Goal: Information Seeking & Learning: Check status

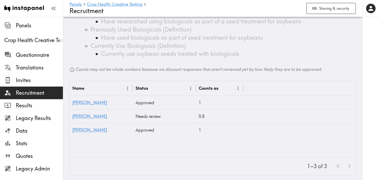
scroll to position [169, 0]
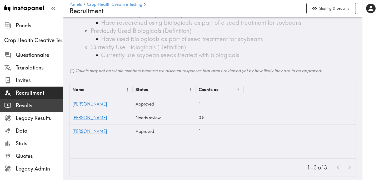
click at [49, 106] on span "Results" at bounding box center [39, 105] width 47 height 7
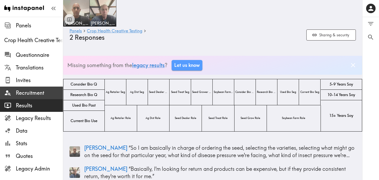
click at [34, 96] on span "Recruitment" at bounding box center [39, 92] width 47 height 7
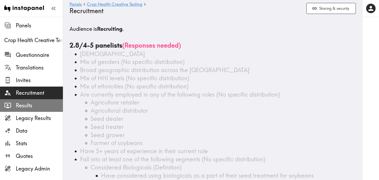
click at [42, 101] on span "Results" at bounding box center [39, 105] width 47 height 9
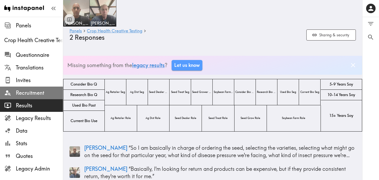
click at [42, 94] on span "Recruitment" at bounding box center [39, 92] width 47 height 7
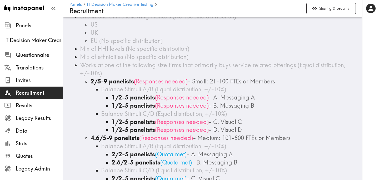
scroll to position [56, 0]
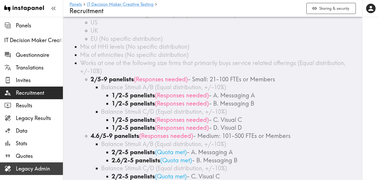
click at [44, 172] on span "Legacy Admin" at bounding box center [39, 168] width 47 height 7
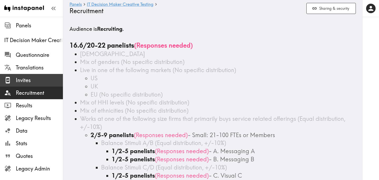
click at [29, 80] on span "Invites" at bounding box center [39, 80] width 47 height 7
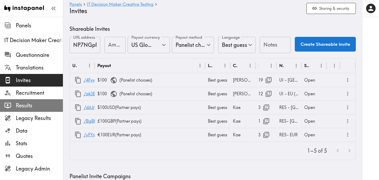
click at [34, 105] on span "Results" at bounding box center [39, 105] width 47 height 7
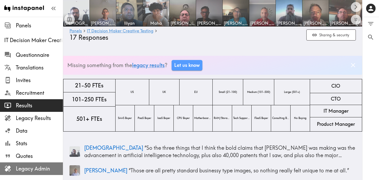
click at [52, 168] on span "Legacy Admin" at bounding box center [39, 168] width 47 height 7
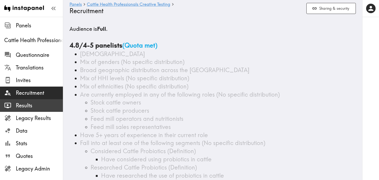
click at [41, 105] on span "Results" at bounding box center [39, 105] width 47 height 7
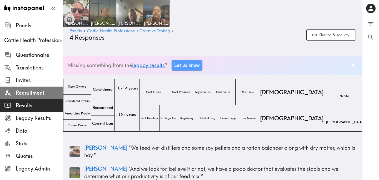
click at [48, 93] on span "Recruitment" at bounding box center [39, 92] width 47 height 7
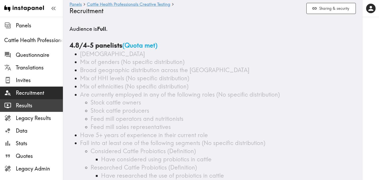
click at [44, 103] on span "Results" at bounding box center [39, 105] width 47 height 7
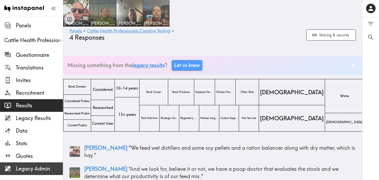
click at [43, 169] on span "Legacy Admin" at bounding box center [39, 168] width 47 height 7
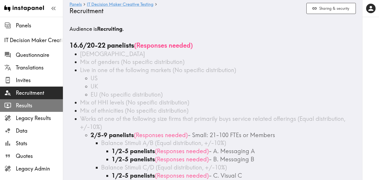
click at [36, 107] on span "Results" at bounding box center [39, 105] width 47 height 7
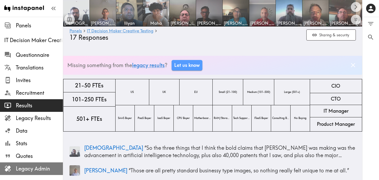
click at [38, 170] on span "Legacy Admin" at bounding box center [39, 168] width 47 height 7
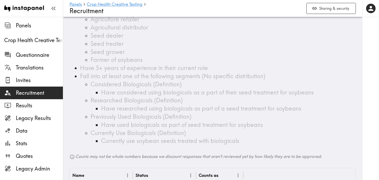
scroll to position [84, 0]
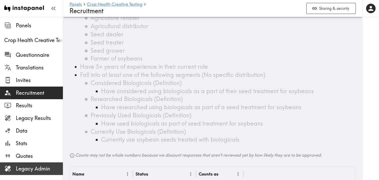
click at [32, 168] on span "Legacy Admin" at bounding box center [39, 168] width 47 height 7
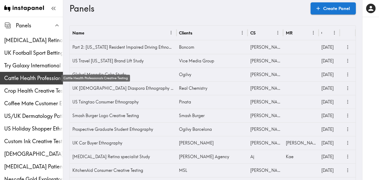
click at [32, 75] on span "Cattle Health Professionals Creative Testing" at bounding box center [33, 77] width 59 height 7
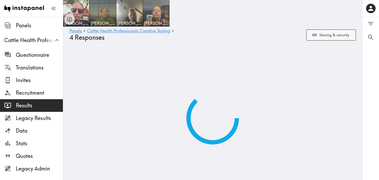
click at [323, 38] on button "Sharing & security" at bounding box center [330, 34] width 49 height 11
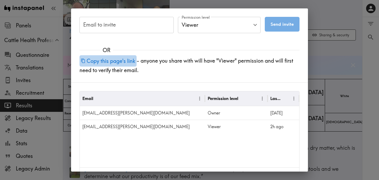
click at [125, 61] on button "Copy this page's link" at bounding box center [107, 60] width 57 height 11
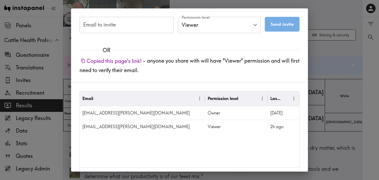
click at [328, 54] on div "Email to invite Email to invite Permission level Viewer Viewer Permission level…" at bounding box center [189, 90] width 379 height 180
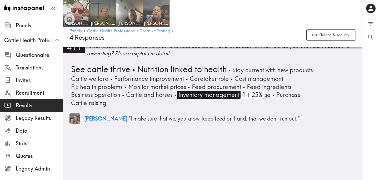
scroll to position [1051, 0]
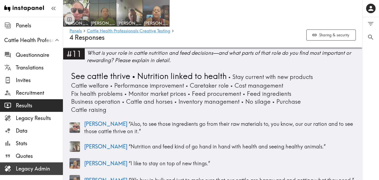
click at [30, 171] on span "Legacy Admin" at bounding box center [39, 168] width 47 height 7
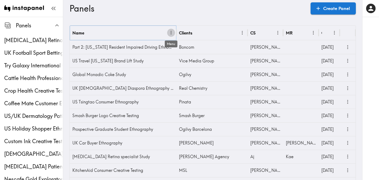
click at [173, 34] on icon "Menu" at bounding box center [171, 33] width 6 height 6
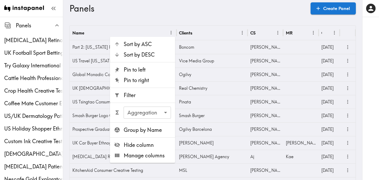
click at [148, 98] on span "Filter" at bounding box center [147, 95] width 47 height 7
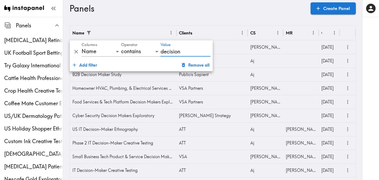
type input "decision"
click at [254, 16] on div "Panels Create Panel" at bounding box center [212, 8] width 286 height 17
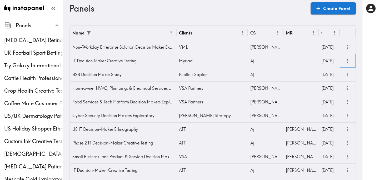
click at [349, 60] on icon "more" at bounding box center [348, 61] width 6 height 6
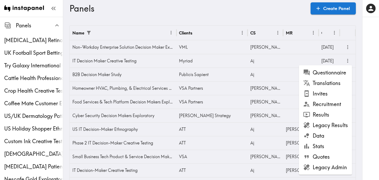
click at [336, 103] on li "Recruitment" at bounding box center [325, 104] width 53 height 11
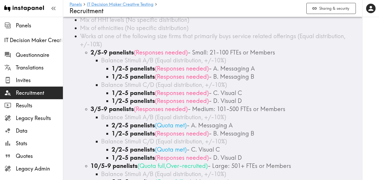
scroll to position [103, 0]
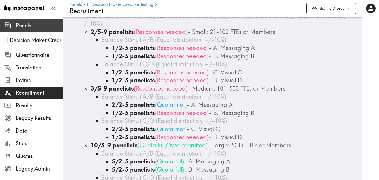
click at [34, 25] on span "Panels" at bounding box center [39, 25] width 47 height 7
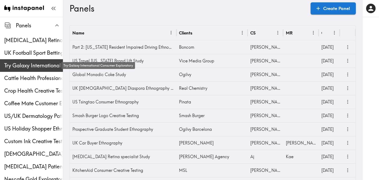
click at [35, 69] on span "Try Galaxy International Consumer Exploratory" at bounding box center [33, 65] width 59 height 7
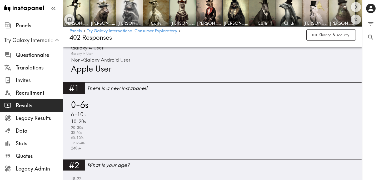
scroll to position [217, 0]
